Goal: Transaction & Acquisition: Download file/media

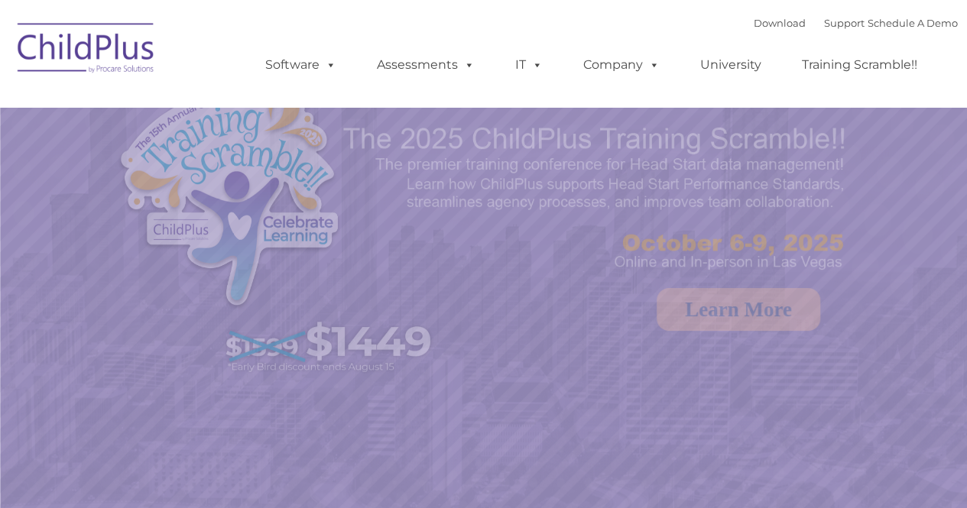
select select "MEDIUM"
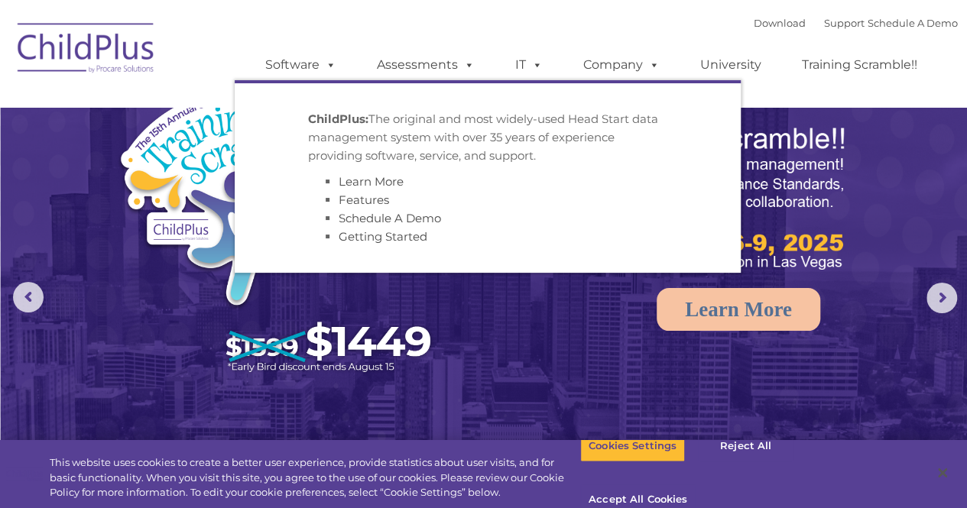
click at [333, 147] on p "ChildPlus: The original and most widely-used Head Start data management system …" at bounding box center [487, 137] width 359 height 55
click at [313, 60] on link "Software" at bounding box center [301, 65] width 102 height 31
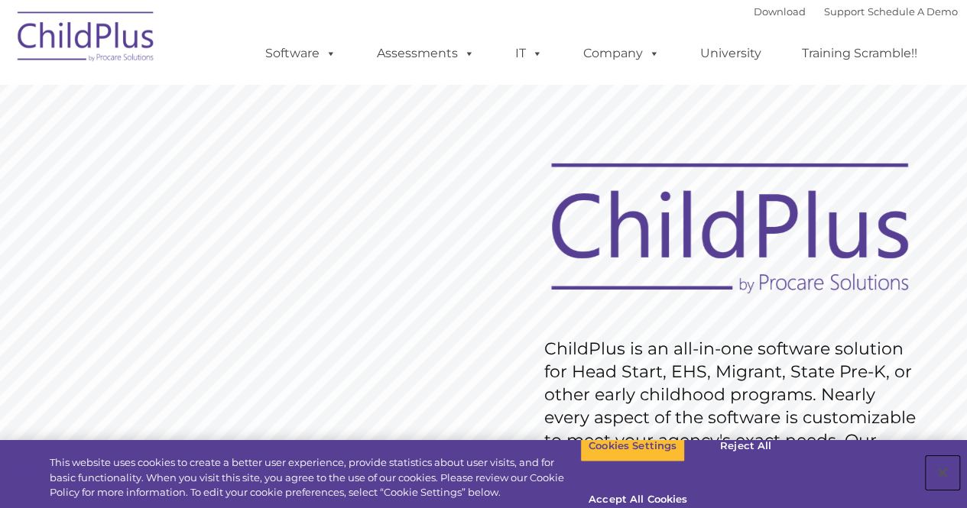
click at [940, 462] on button "Close" at bounding box center [943, 473] width 34 height 34
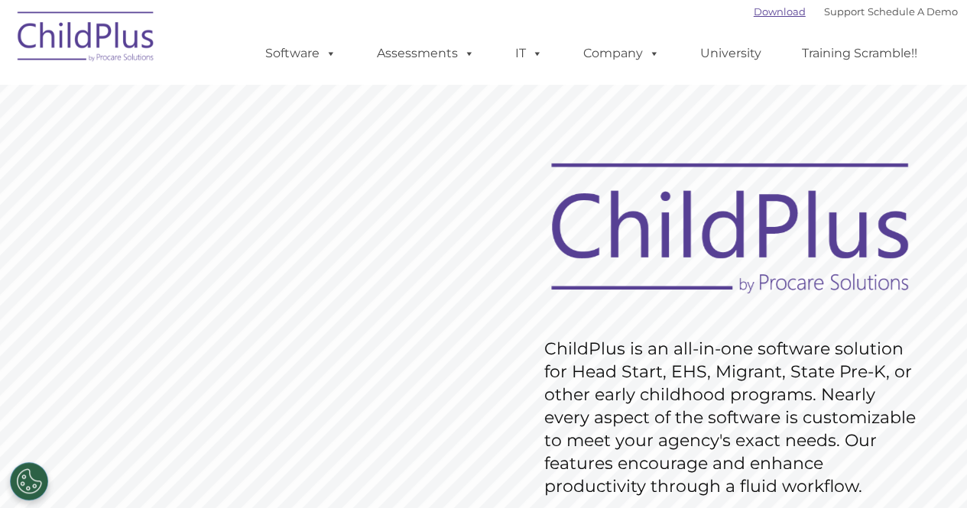
click at [755, 15] on link "Download" at bounding box center [780, 11] width 52 height 12
